Goal: Task Accomplishment & Management: Manage account settings

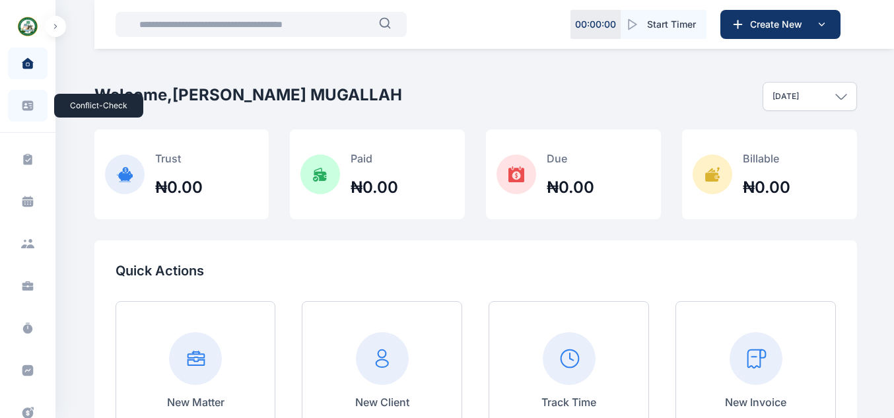
click at [26, 107] on icon at bounding box center [27, 106] width 11 height 10
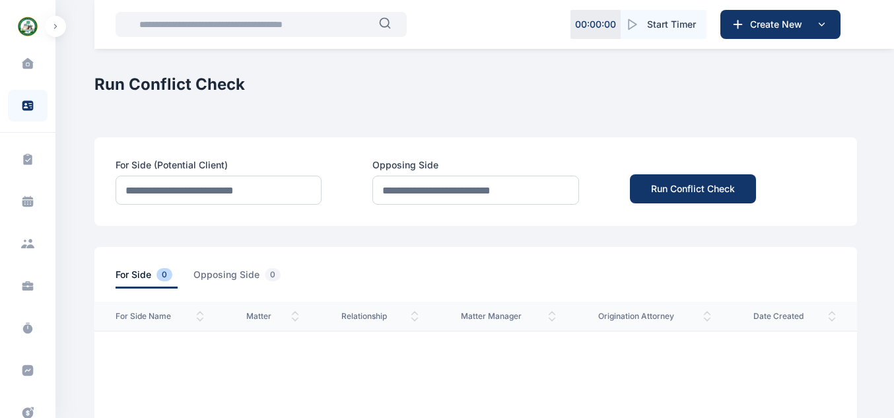
click at [32, 73] on span at bounding box center [27, 64] width 33 height 28
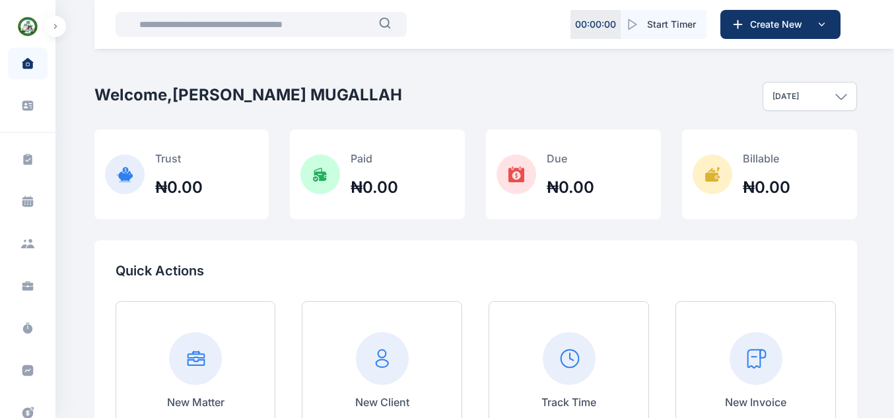
click at [27, 33] on img "button" at bounding box center [27, 26] width 21 height 21
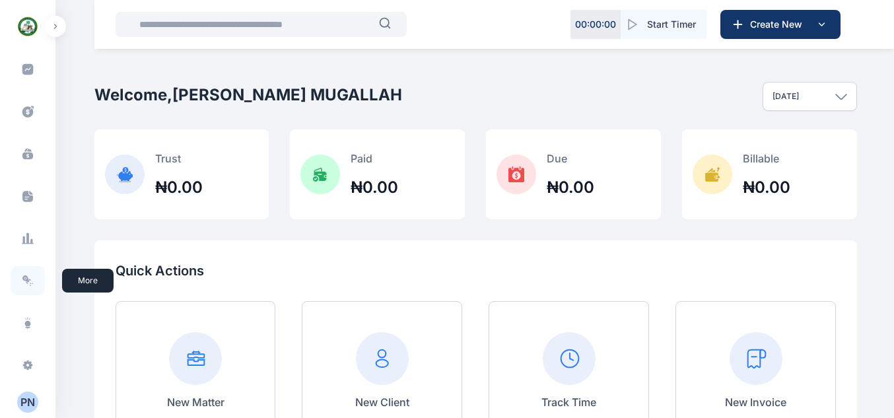
click at [24, 268] on span at bounding box center [28, 280] width 34 height 29
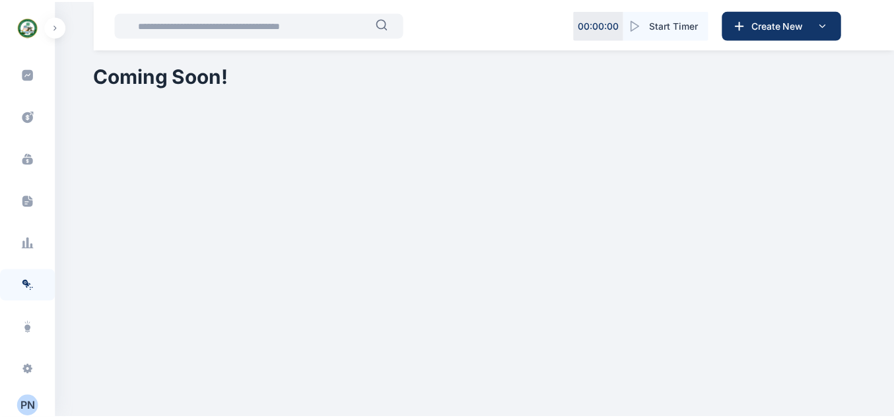
scroll to position [300, 0]
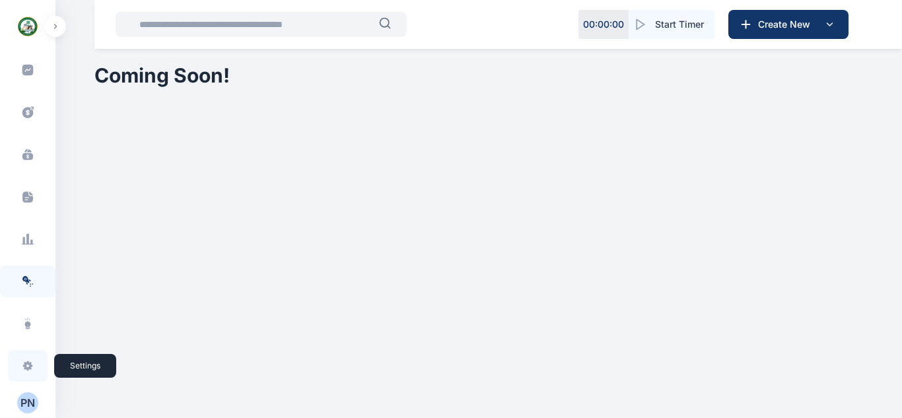
click at [25, 360] on icon at bounding box center [27, 365] width 13 height 13
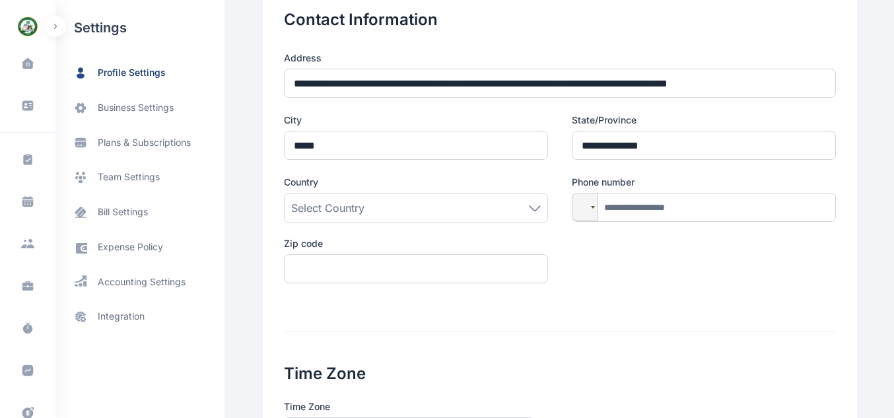
scroll to position [327, 0]
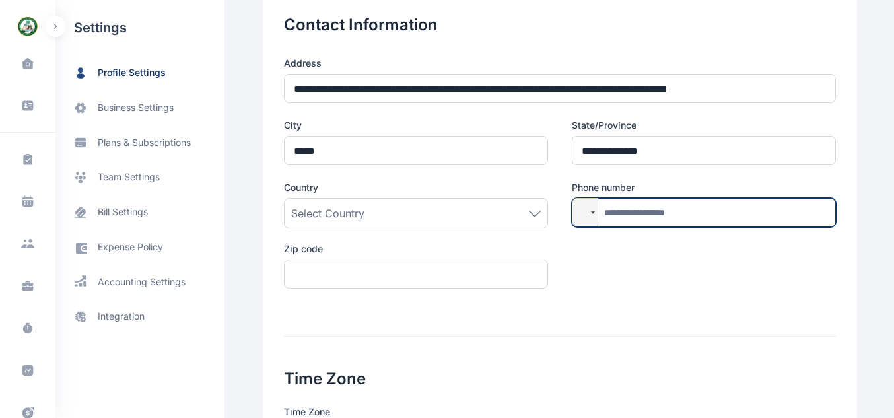
click at [681, 204] on input "tel" at bounding box center [704, 212] width 264 height 29
type input "**"
type input "**********"
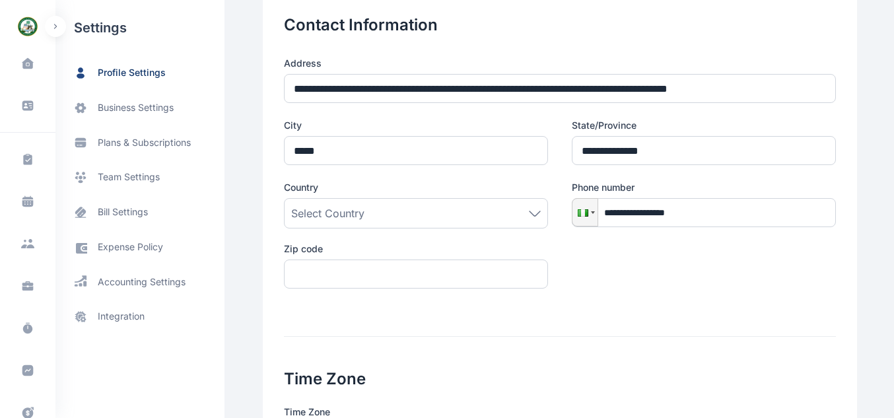
click at [384, 213] on div "Select Country" at bounding box center [416, 213] width 250 height 16
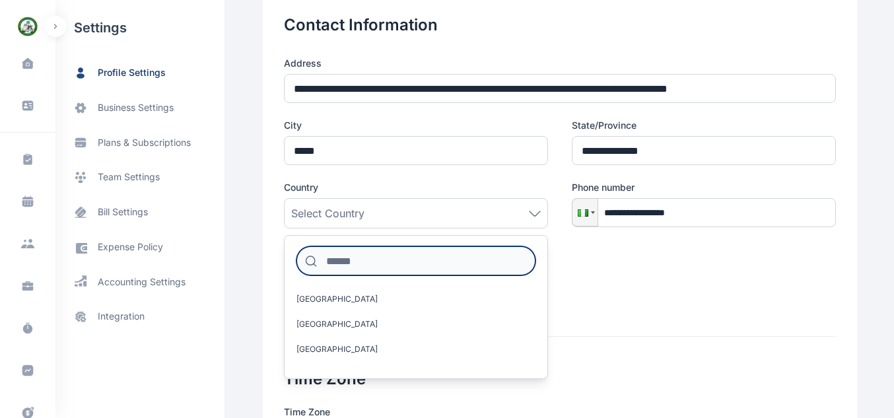
click at [377, 260] on input at bounding box center [415, 260] width 239 height 29
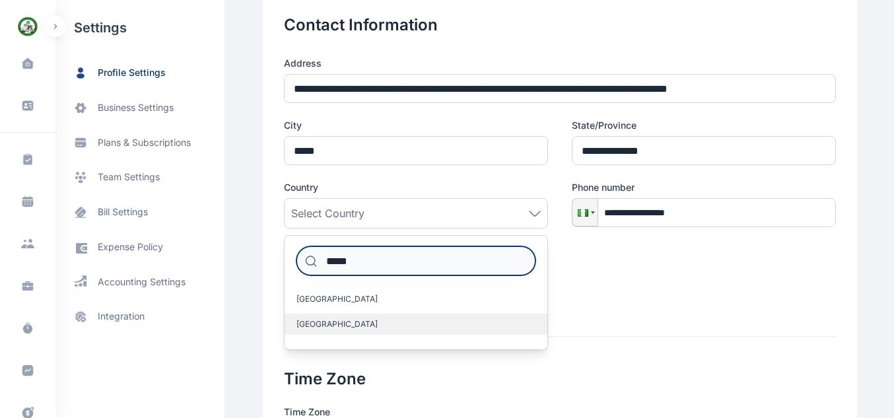
type input "*****"
click at [323, 325] on label "[GEOGRAPHIC_DATA]" at bounding box center [416, 324] width 263 height 21
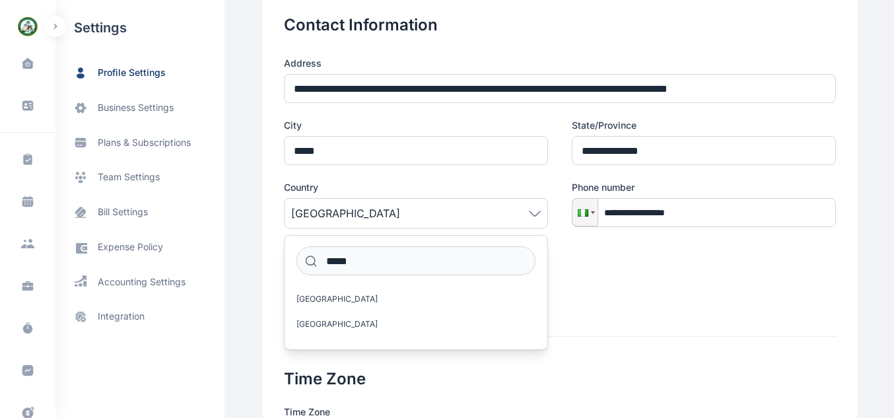
click at [731, 279] on div "**********" at bounding box center [560, 181] width 552 height 248
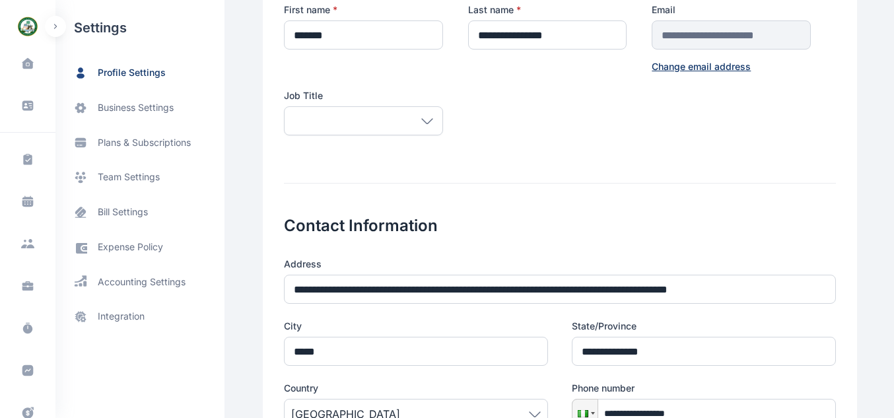
scroll to position [100, 0]
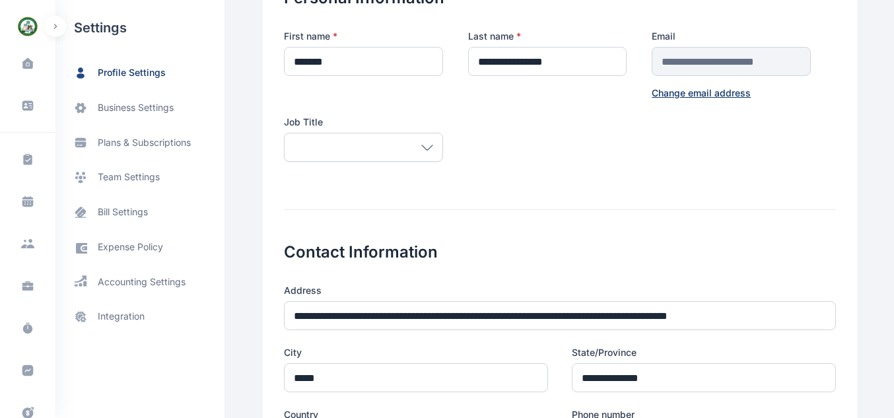
click at [389, 147] on div at bounding box center [363, 147] width 159 height 29
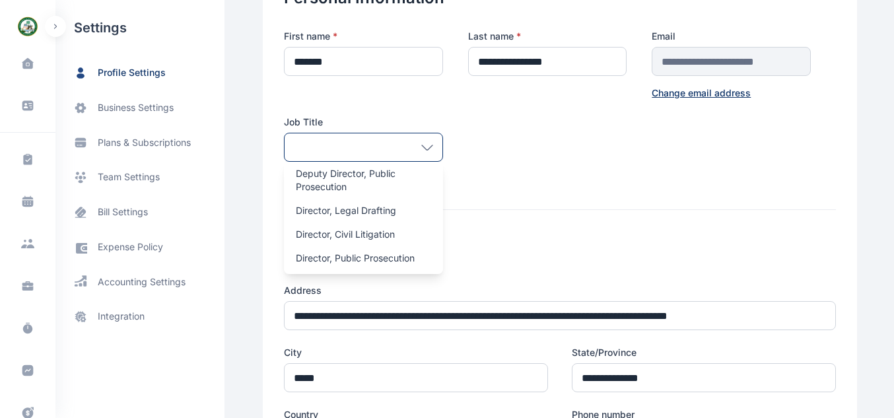
scroll to position [199, 0]
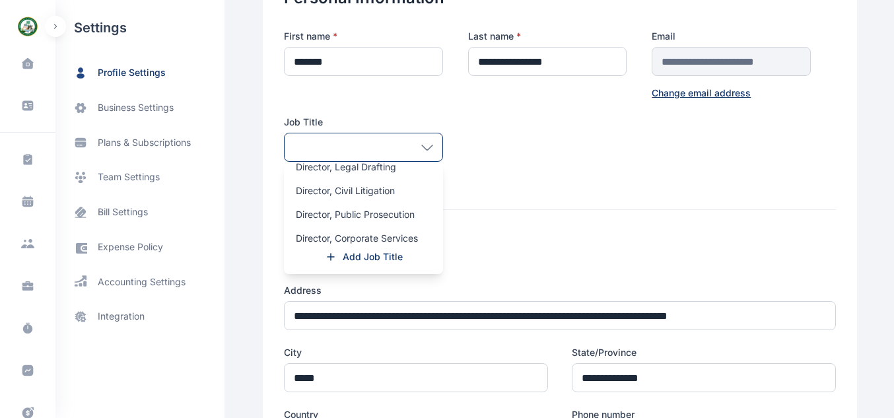
click at [491, 241] on h2 "Contact Information" at bounding box center [560, 236] width 552 height 53
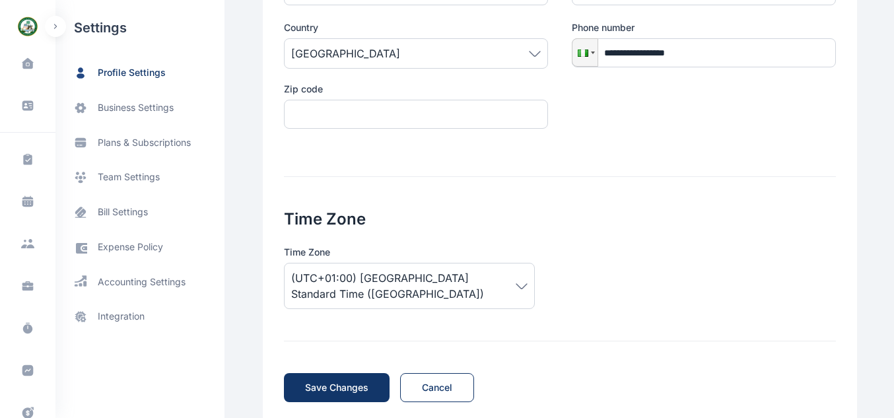
scroll to position [491, 0]
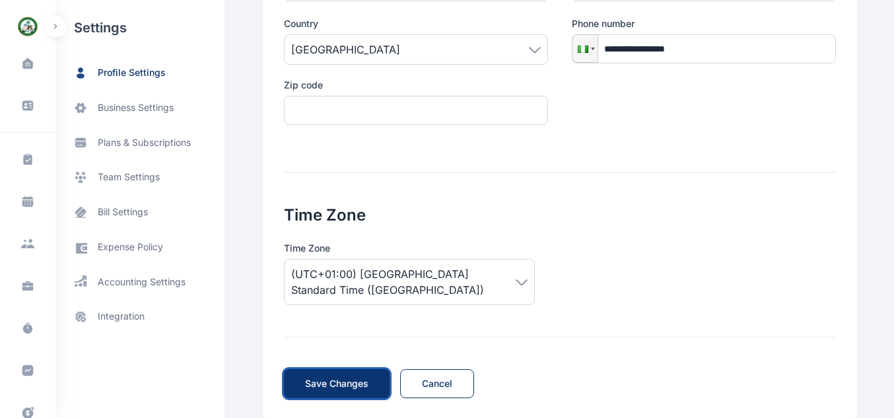
click at [351, 376] on button "Save Changes Save" at bounding box center [337, 383] width 106 height 29
click at [136, 308] on span "integration" at bounding box center [139, 316] width 169 height 35
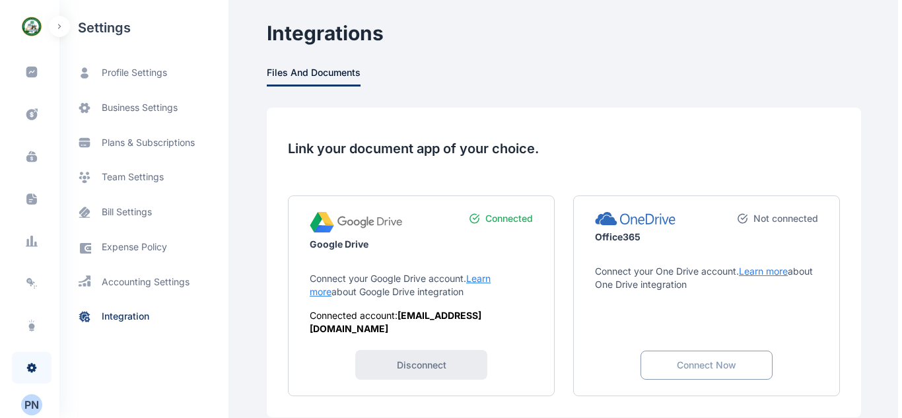
scroll to position [301, 0]
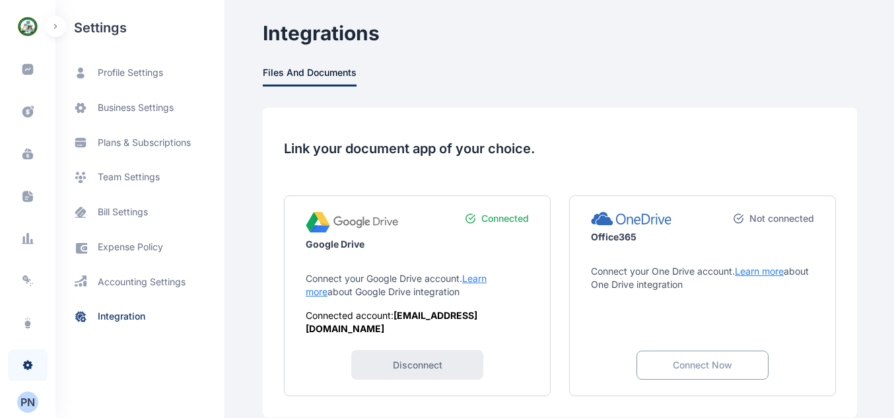
click at [33, 402] on div "P N" at bounding box center [27, 402] width 21 height 16
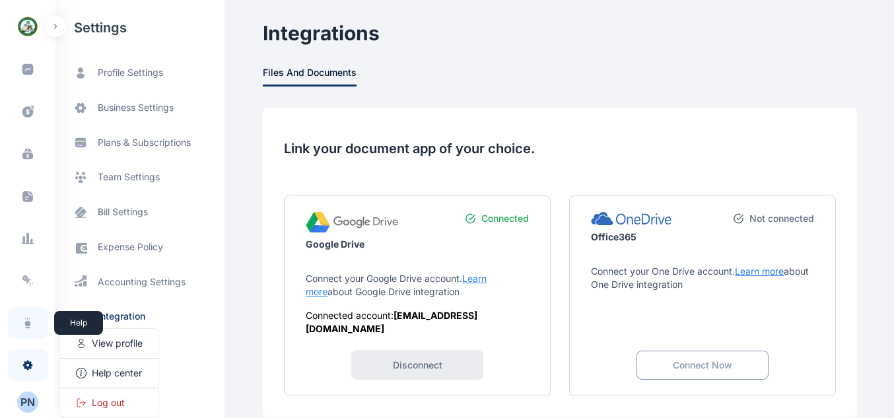
click at [30, 322] on icon at bounding box center [27, 322] width 13 height 13
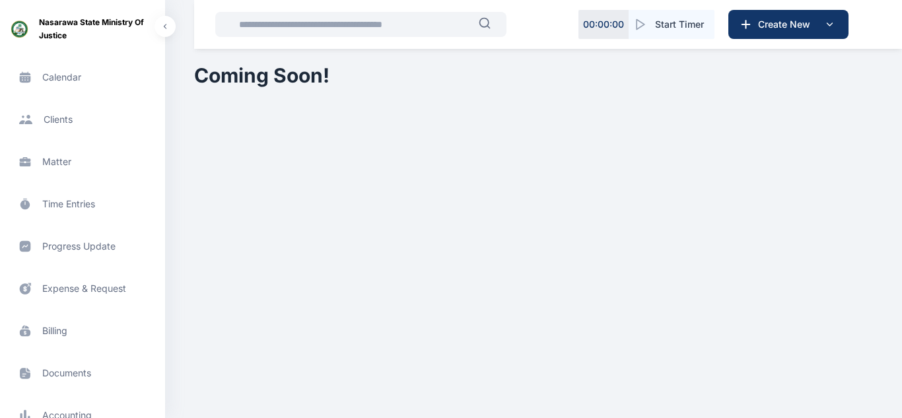
scroll to position [301, 0]
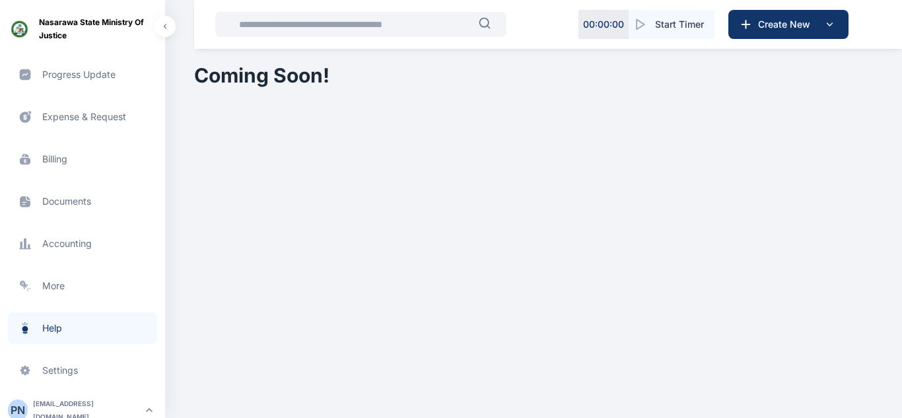
click at [84, 287] on span "Metrics more more" at bounding box center [82, 286] width 149 height 32
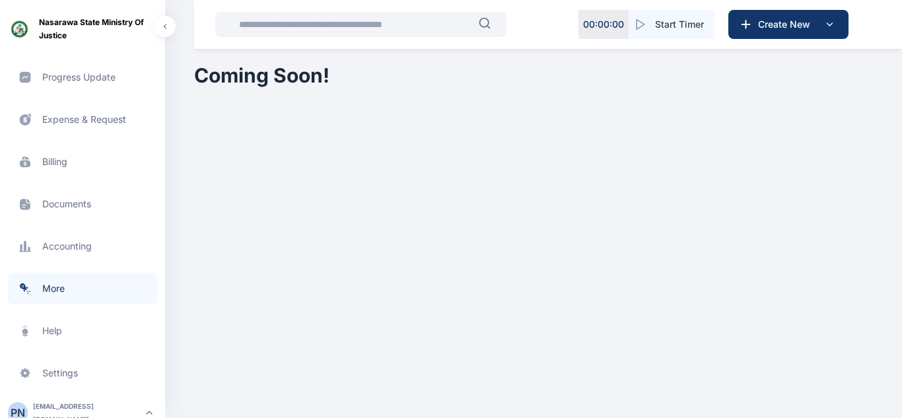
scroll to position [301, 0]
click at [145, 405] on rect "button" at bounding box center [149, 410] width 16 height 16
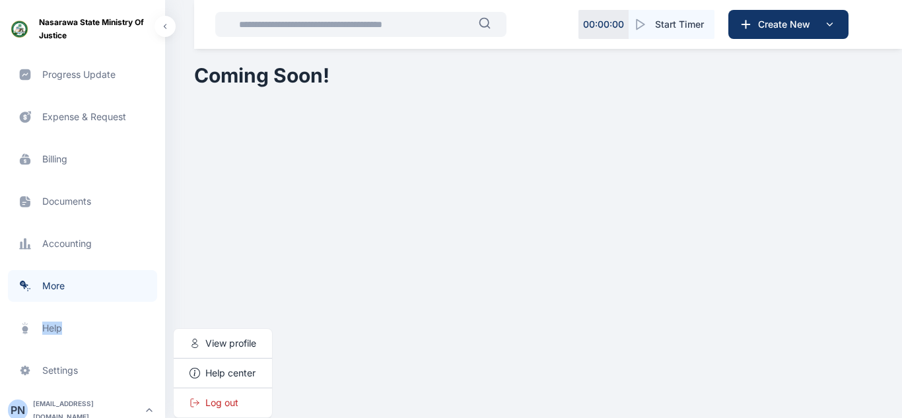
drag, startPoint x: 160, startPoint y: 342, endPoint x: 160, endPoint y: 283, distance: 59.4
click at [160, 283] on div "Dashboard dashboard dashboard Conflict-Check conflict-check conflict-check Task…" at bounding box center [82, 235] width 165 height 386
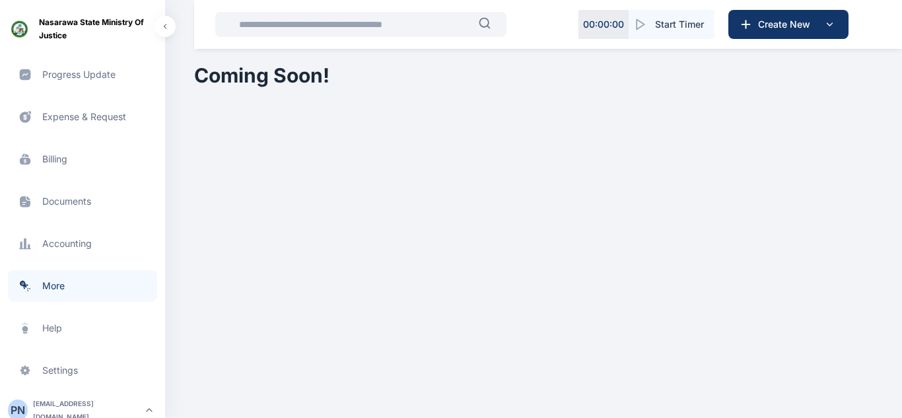
drag, startPoint x: 191, startPoint y: 257, endPoint x: 159, endPoint y: 258, distance: 32.4
click at [159, 258] on div "Task Management task management task management Calendar calendar calendar Clie…" at bounding box center [82, 68] width 165 height 465
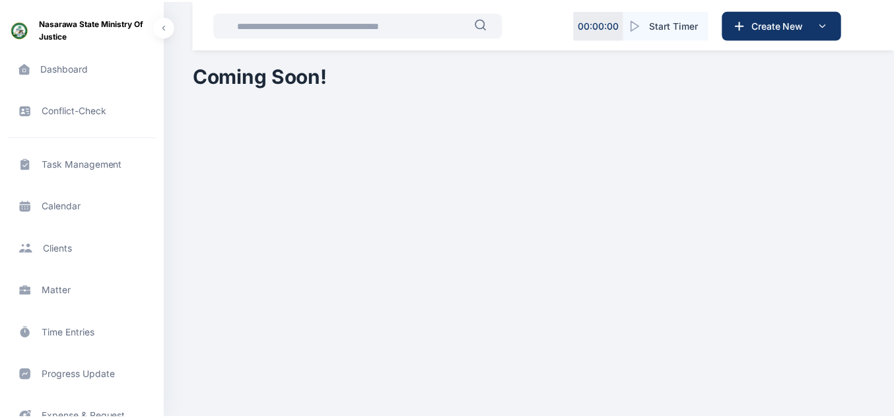
scroll to position [0, 0]
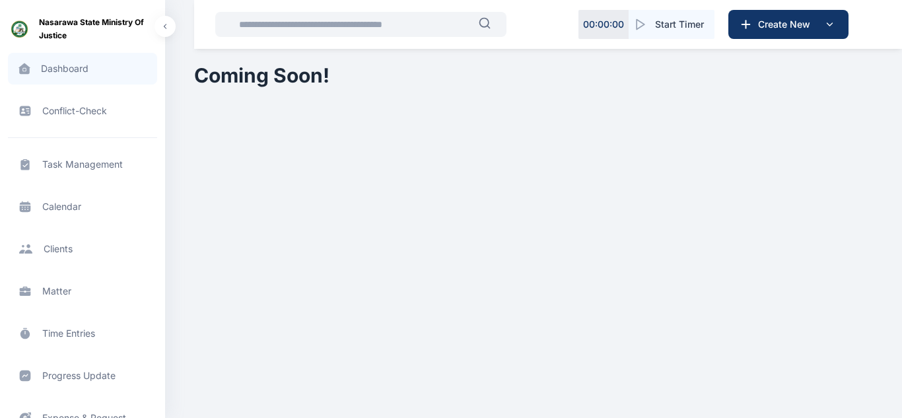
click at [115, 61] on span "Dashboard dashboard dashboard" at bounding box center [82, 69] width 149 height 32
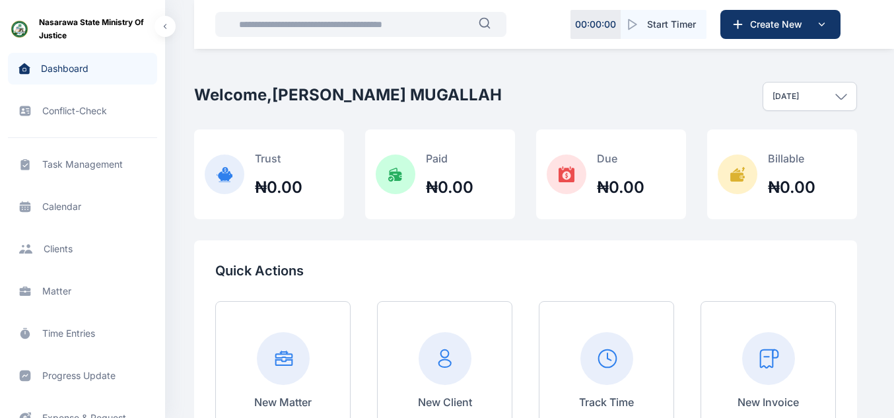
click at [825, 100] on div "[DATE]" at bounding box center [810, 96] width 94 height 29
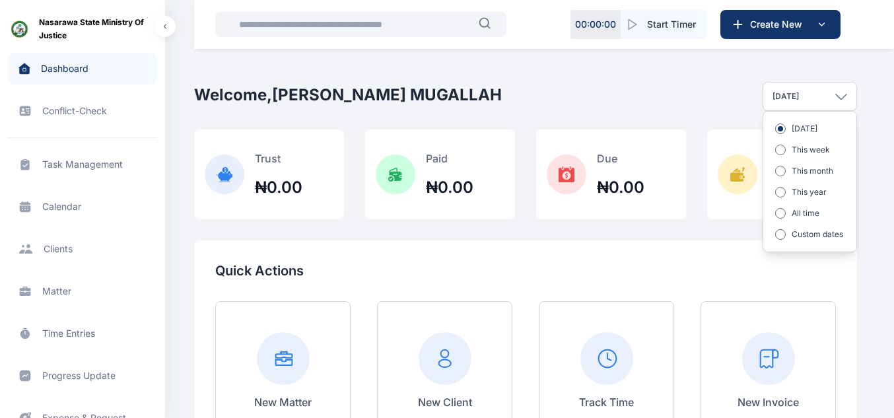
click at [825, 98] on div "[DATE]" at bounding box center [810, 96] width 94 height 29
